Goal: Find specific page/section: Find specific page/section

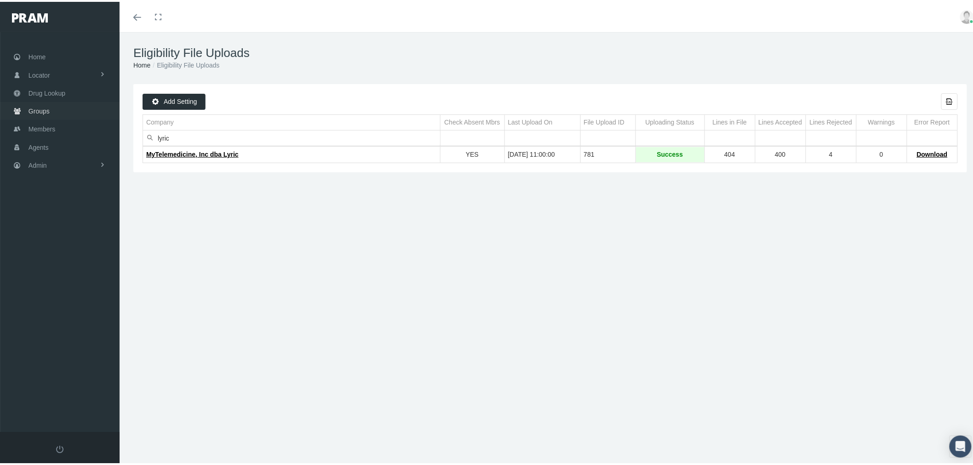
click at [55, 105] on link "Groups" at bounding box center [60, 109] width 120 height 18
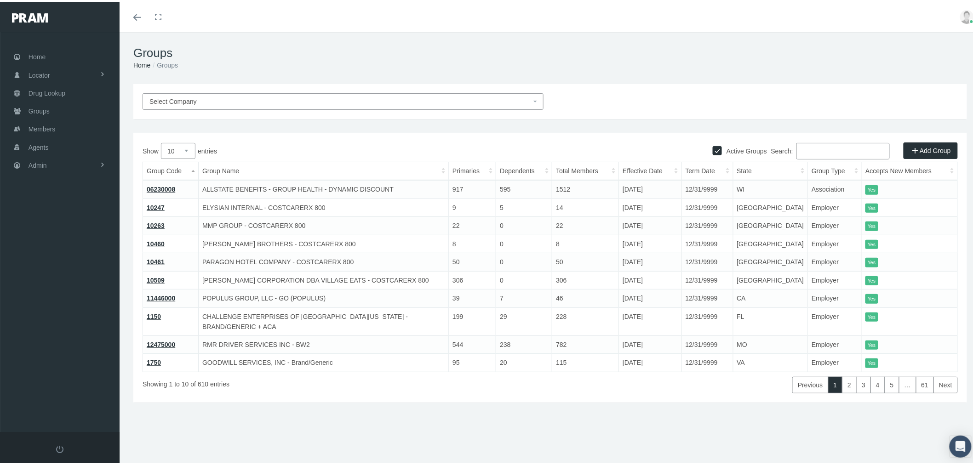
click at [843, 151] on input "Search:" at bounding box center [842, 149] width 93 height 17
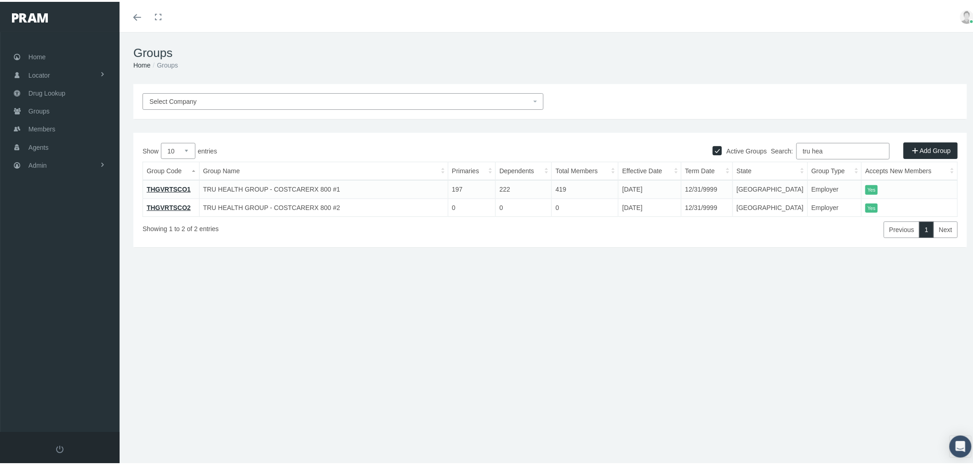
type input "tru hea"
drag, startPoint x: 476, startPoint y: 185, endPoint x: 493, endPoint y: 185, distance: 16.6
click at [493, 185] on td "197" at bounding box center [471, 187] width 47 height 18
copy td "197"
